Goal: Information Seeking & Learning: Learn about a topic

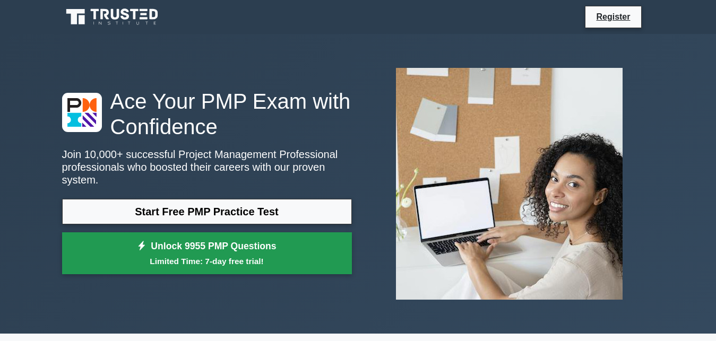
click at [212, 242] on link "Unlock 9955 PMP Questions Limited Time: 7-day free trial!" at bounding box center [207, 253] width 290 height 42
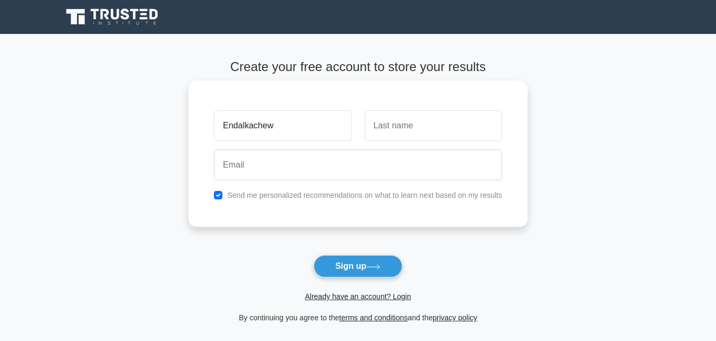
type input "Endalkachew"
click at [391, 134] on input "text" at bounding box center [432, 125] width 137 height 31
type input "Zenebe"
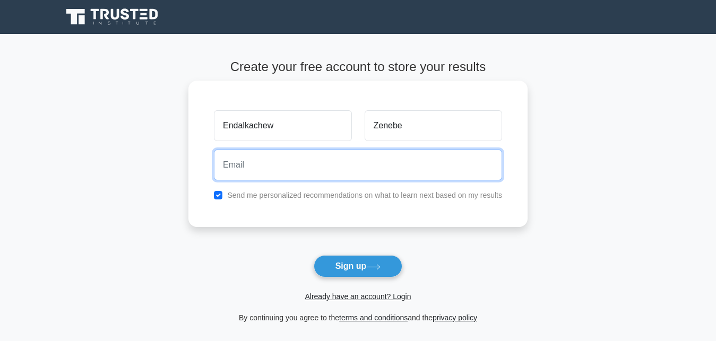
click at [239, 168] on input "email" at bounding box center [358, 165] width 288 height 31
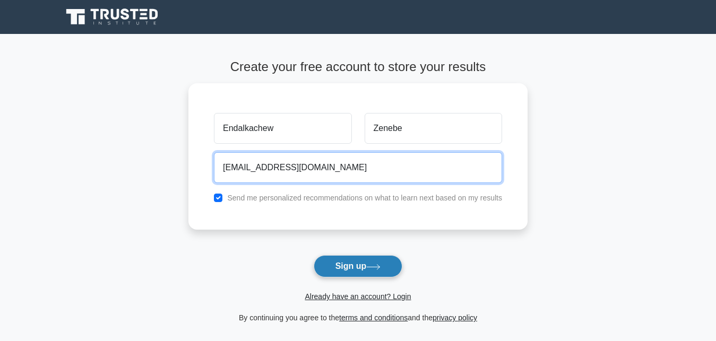
type input "ezenebe477@gmail.com"
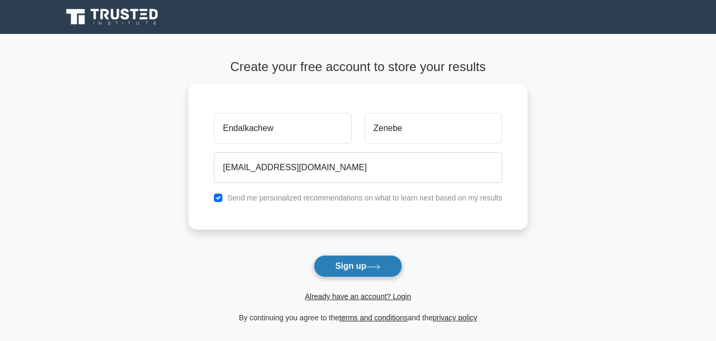
click at [352, 268] on button "Sign up" at bounding box center [358, 266] width 89 height 22
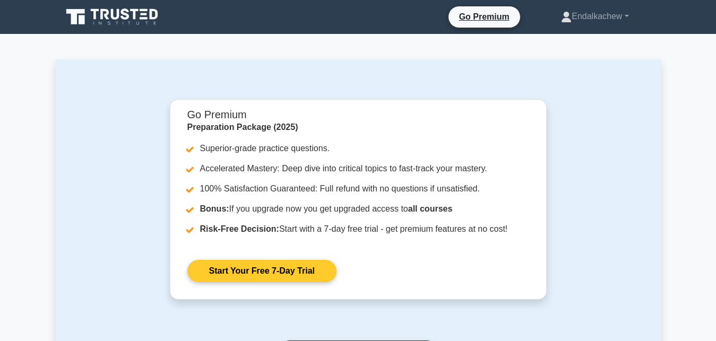
click at [275, 274] on link "Start Your Free 7-Day Trial" at bounding box center [261, 271] width 149 height 22
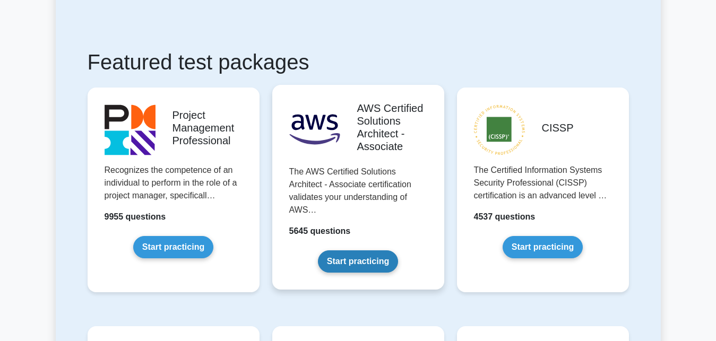
scroll to position [216, 0]
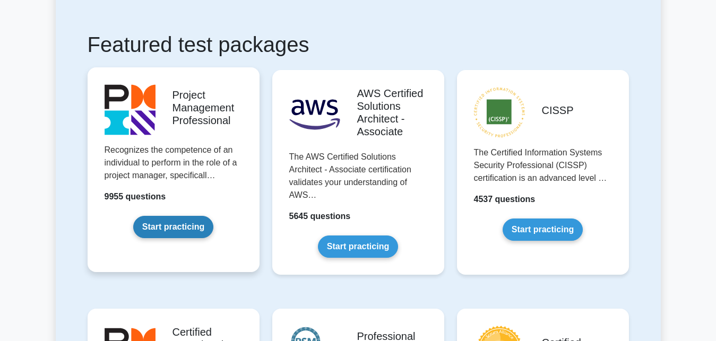
click at [172, 228] on link "Start practicing" at bounding box center [173, 227] width 80 height 22
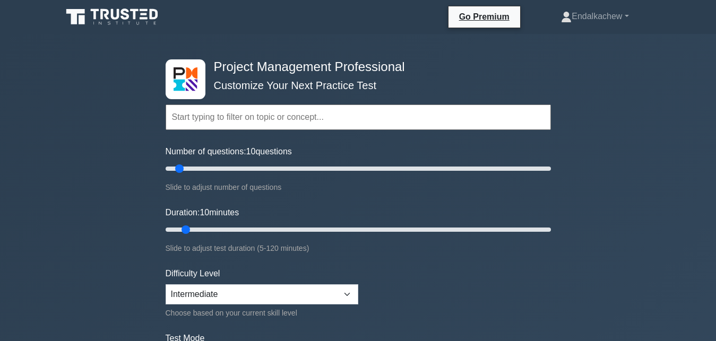
click at [189, 117] on input "text" at bounding box center [358, 117] width 385 height 25
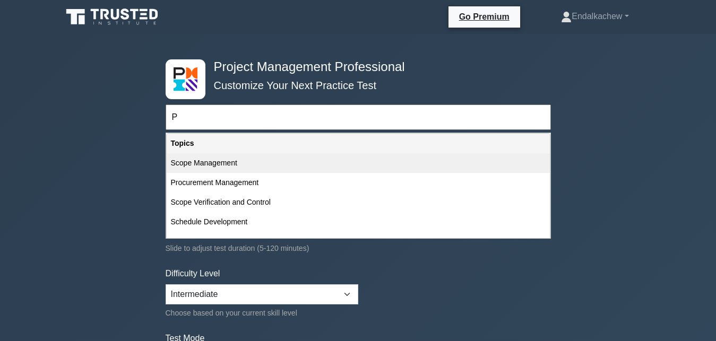
click at [227, 164] on div "Scope Management" at bounding box center [358, 163] width 383 height 20
type input "Scope Management"
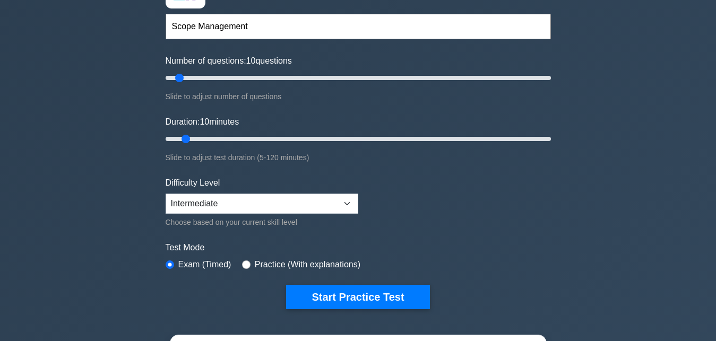
scroll to position [108, 0]
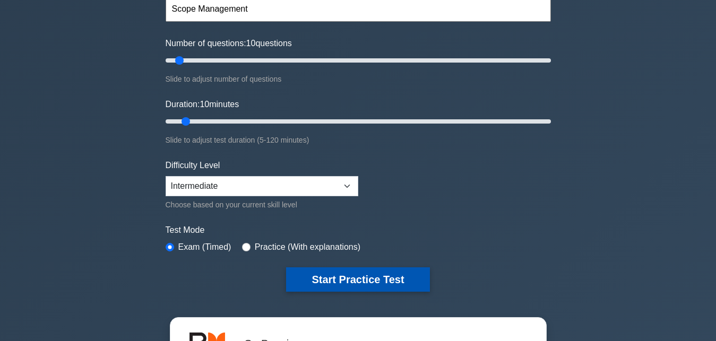
click at [357, 280] on button "Start Practice Test" at bounding box center [357, 279] width 143 height 24
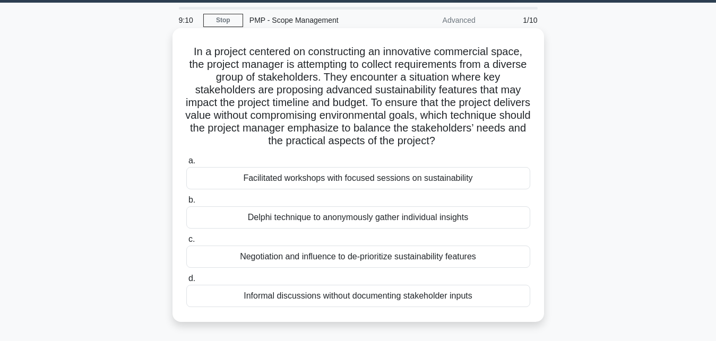
scroll to position [54, 0]
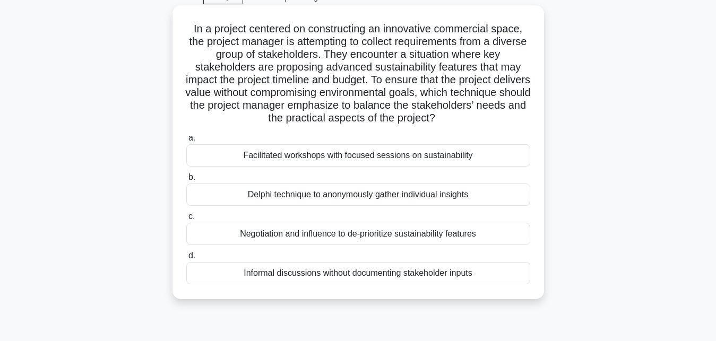
click at [332, 197] on div "Delphi technique to anonymously gather individual insights" at bounding box center [358, 195] width 344 height 22
click at [280, 193] on div "Delphi technique to anonymously gather individual insights" at bounding box center [358, 195] width 344 height 22
click at [186, 181] on input "b. Delphi technique to anonymously gather individual insights" at bounding box center [186, 177] width 0 height 7
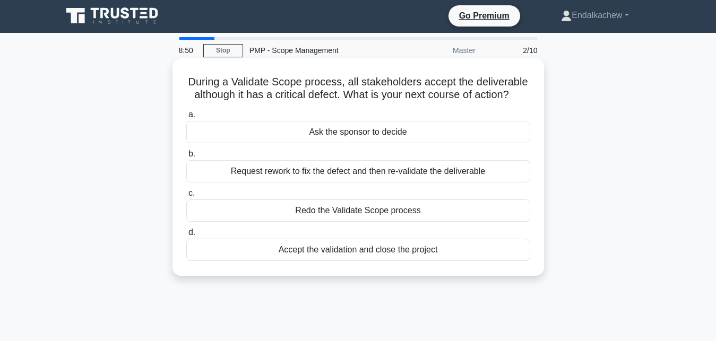
scroll to position [0, 0]
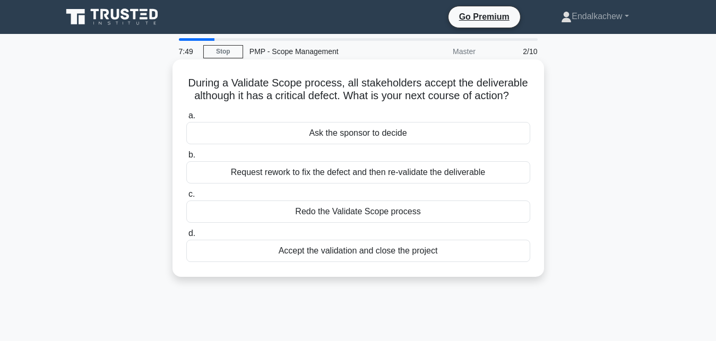
click at [345, 174] on div "Request rework to fix the defect and then re-validate the deliverable" at bounding box center [358, 172] width 344 height 22
click at [186, 159] on input "b. Request rework to fix the defect and then re-validate the deliverable" at bounding box center [186, 155] width 0 height 7
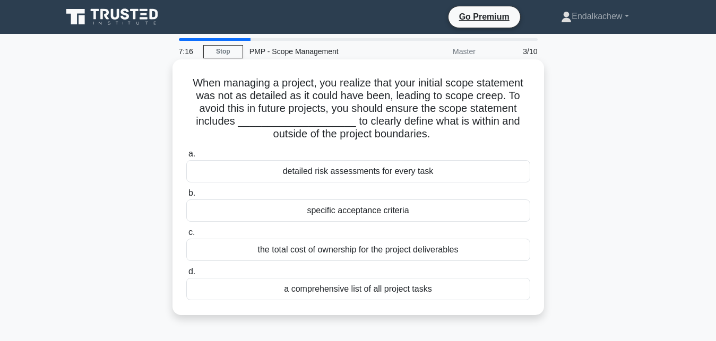
click at [401, 291] on div "a comprehensive list of all project tasks" at bounding box center [358, 289] width 344 height 22
click at [186, 275] on input "d. a comprehensive list of all project tasks" at bounding box center [186, 271] width 0 height 7
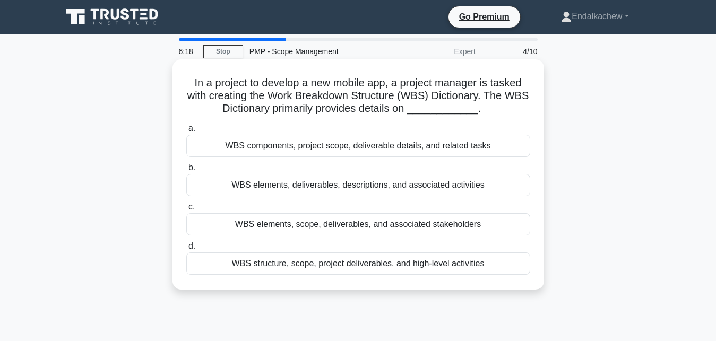
click at [349, 185] on div "WBS elements, deliverables, descriptions, and associated activities" at bounding box center [358, 185] width 344 height 22
click at [186, 171] on input "b. WBS elements, deliverables, descriptions, and associated activities" at bounding box center [186, 167] width 0 height 7
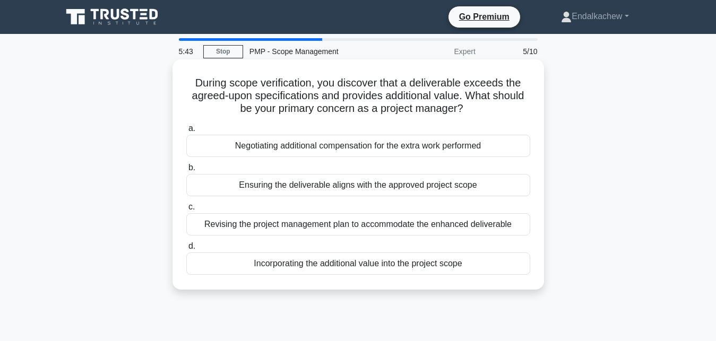
click at [347, 146] on div "Negotiating additional compensation for the extra work performed" at bounding box center [358, 146] width 344 height 22
click at [303, 144] on div "Negotiating additional compensation for the extra work performed" at bounding box center [358, 146] width 344 height 22
click at [186, 132] on input "a. Negotiating additional compensation for the extra work performed" at bounding box center [186, 128] width 0 height 7
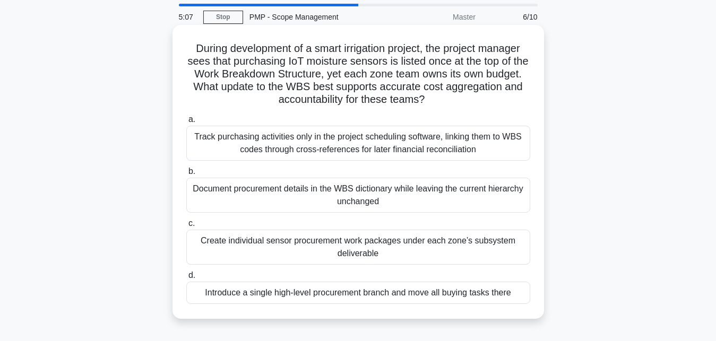
scroll to position [54, 0]
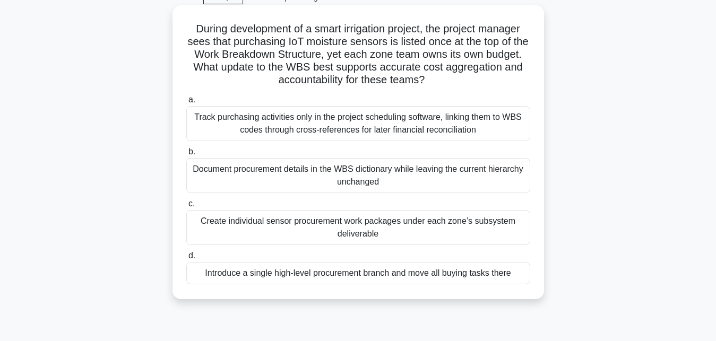
click at [358, 224] on div "Create individual sensor procurement work packages under each zone’s subsystem …" at bounding box center [358, 227] width 344 height 35
click at [186, 207] on input "c. Create individual sensor procurement work packages under each zone’s subsyst…" at bounding box center [186, 204] width 0 height 7
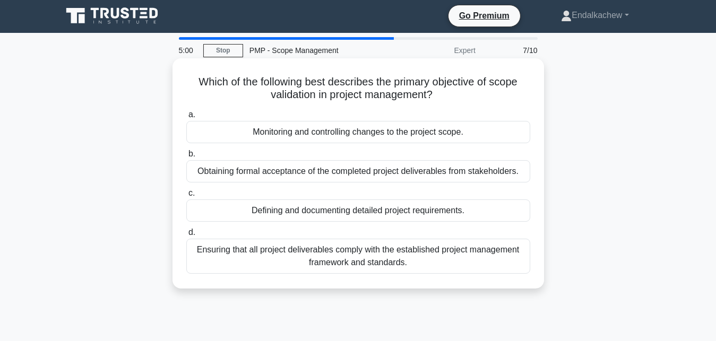
scroll to position [0, 0]
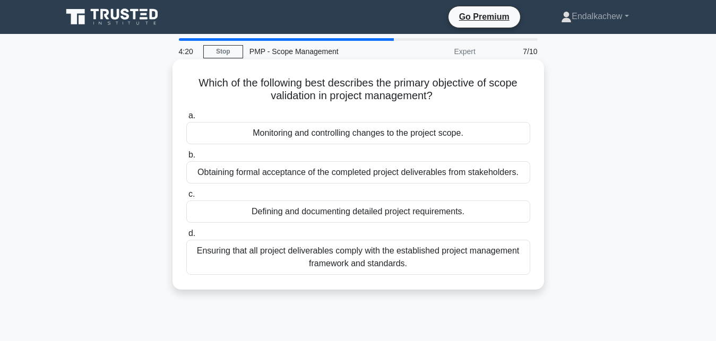
click at [362, 259] on div "Ensuring that all project deliverables comply with the established project mana…" at bounding box center [358, 257] width 344 height 35
click at [321, 249] on div "Ensuring that all project deliverables comply with the established project mana…" at bounding box center [358, 257] width 344 height 35
click at [186, 237] on input "d. Ensuring that all project deliverables comply with the established project m…" at bounding box center [186, 233] width 0 height 7
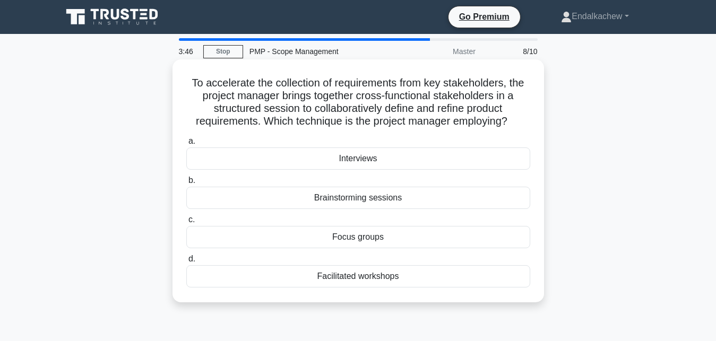
click at [364, 239] on div "Focus groups" at bounding box center [358, 237] width 344 height 22
click at [186, 223] on input "c. Focus groups" at bounding box center [186, 219] width 0 height 7
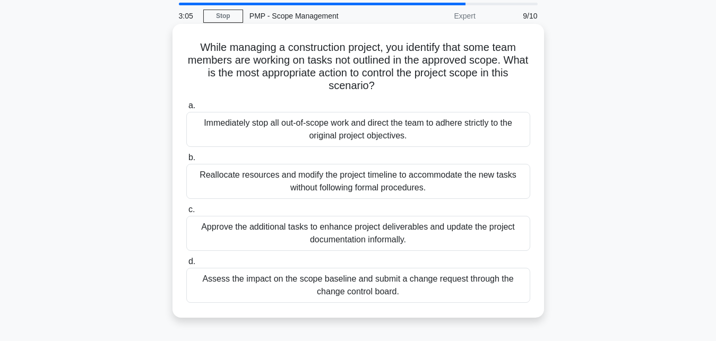
scroll to position [54, 0]
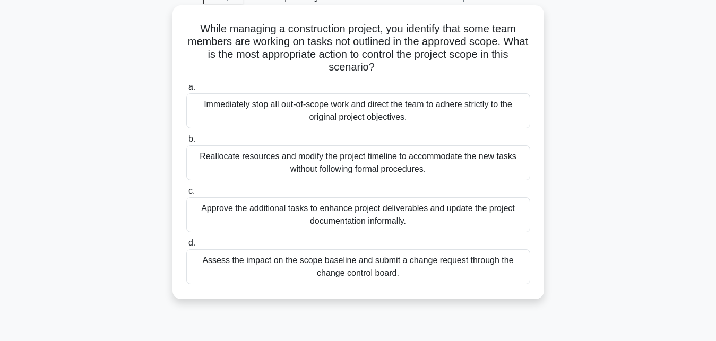
click at [281, 107] on div "Immediately stop all out-of-scope work and direct the team to adhere strictly t…" at bounding box center [358, 110] width 344 height 35
click at [186, 91] on input "a. Immediately stop all out-of-scope work and direct the team to adhere strictl…" at bounding box center [186, 87] width 0 height 7
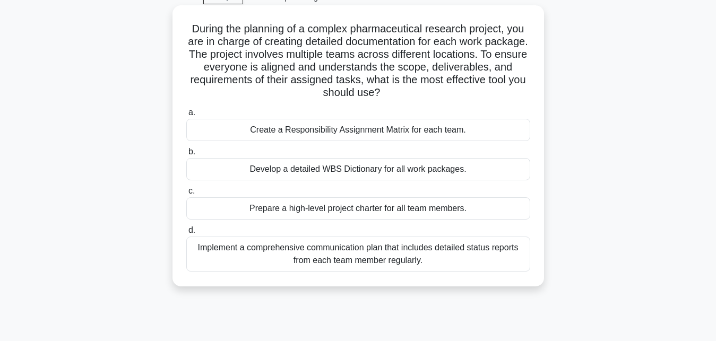
click at [363, 249] on div "Implement a comprehensive communication plan that includes detailed status repo…" at bounding box center [358, 254] width 344 height 35
click at [186, 234] on input "d. Implement a comprehensive communication plan that includes detailed status r…" at bounding box center [186, 230] width 0 height 7
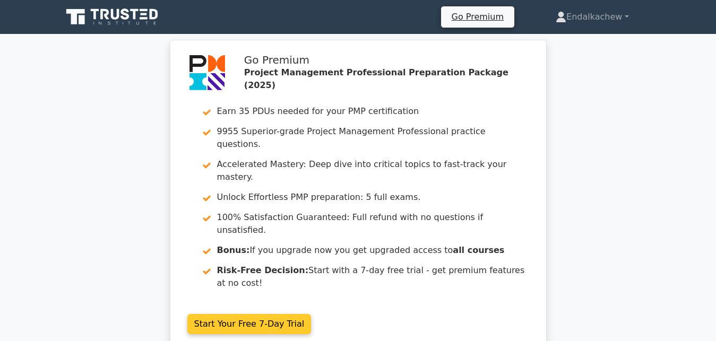
click at [237, 314] on link "Start Your Free 7-Day Trial" at bounding box center [249, 324] width 124 height 20
